Goal: Find contact information: Find contact information

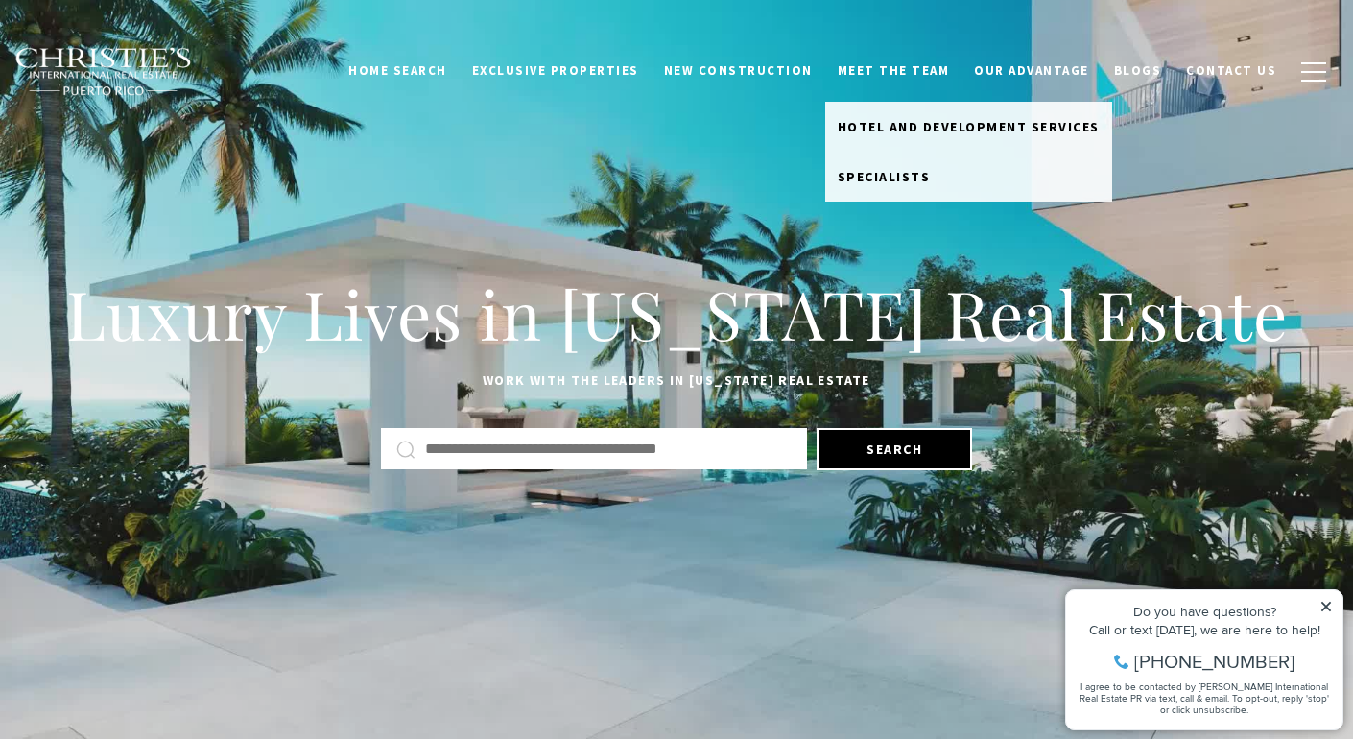
click at [932, 68] on link "Meet the Team" at bounding box center [893, 71] width 137 height 36
click at [876, 125] on span "Hotel and Development Services" at bounding box center [969, 126] width 262 height 17
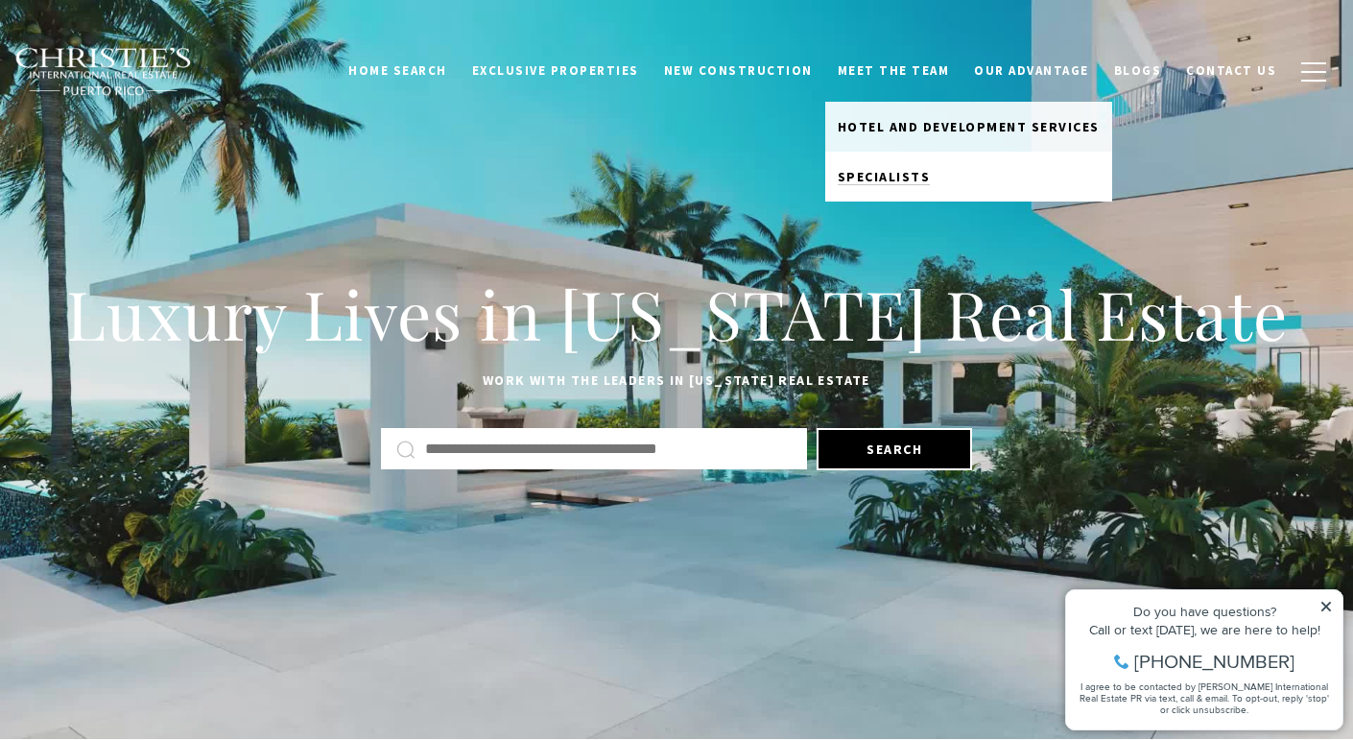
click at [886, 171] on span "Specialists" at bounding box center [884, 176] width 93 height 17
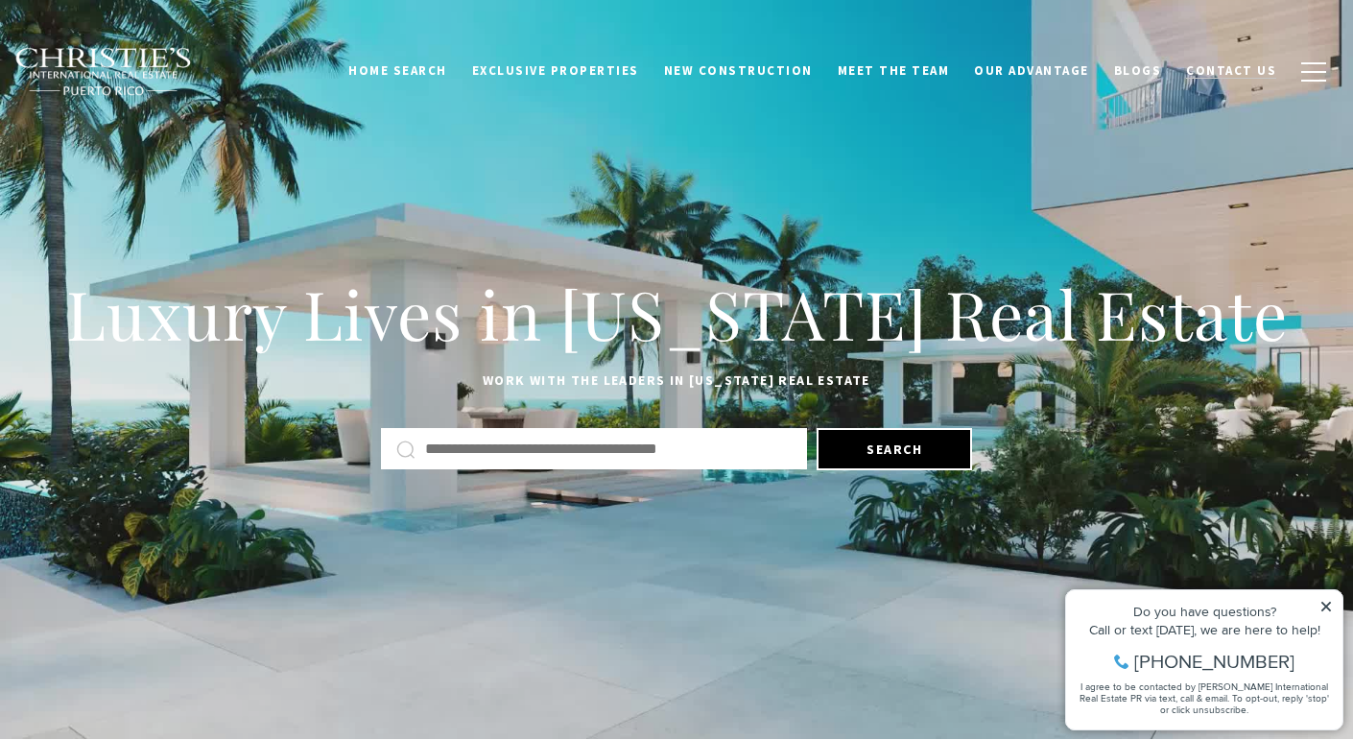
click at [1219, 73] on span "Contact Us" at bounding box center [1231, 70] width 90 height 16
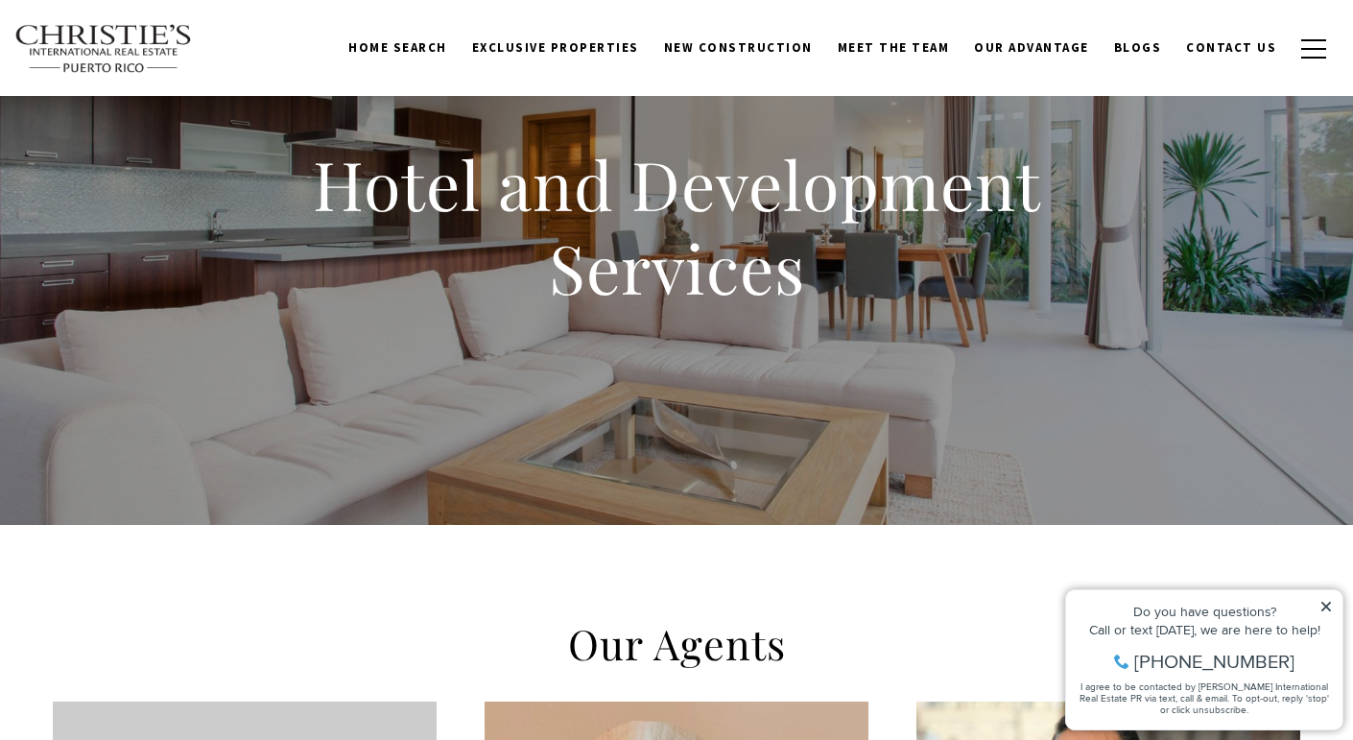
scroll to position [367, 0]
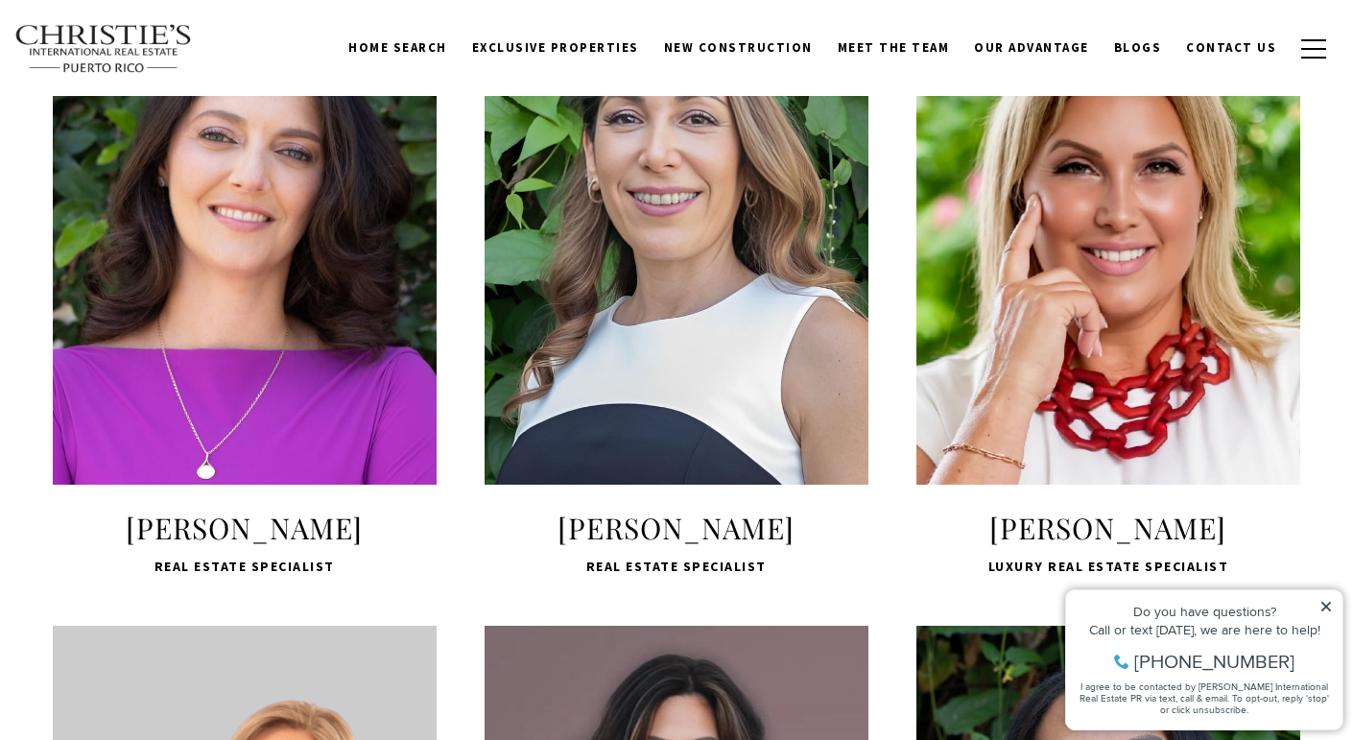
scroll to position [1538, 0]
